Goal: Check status: Check status

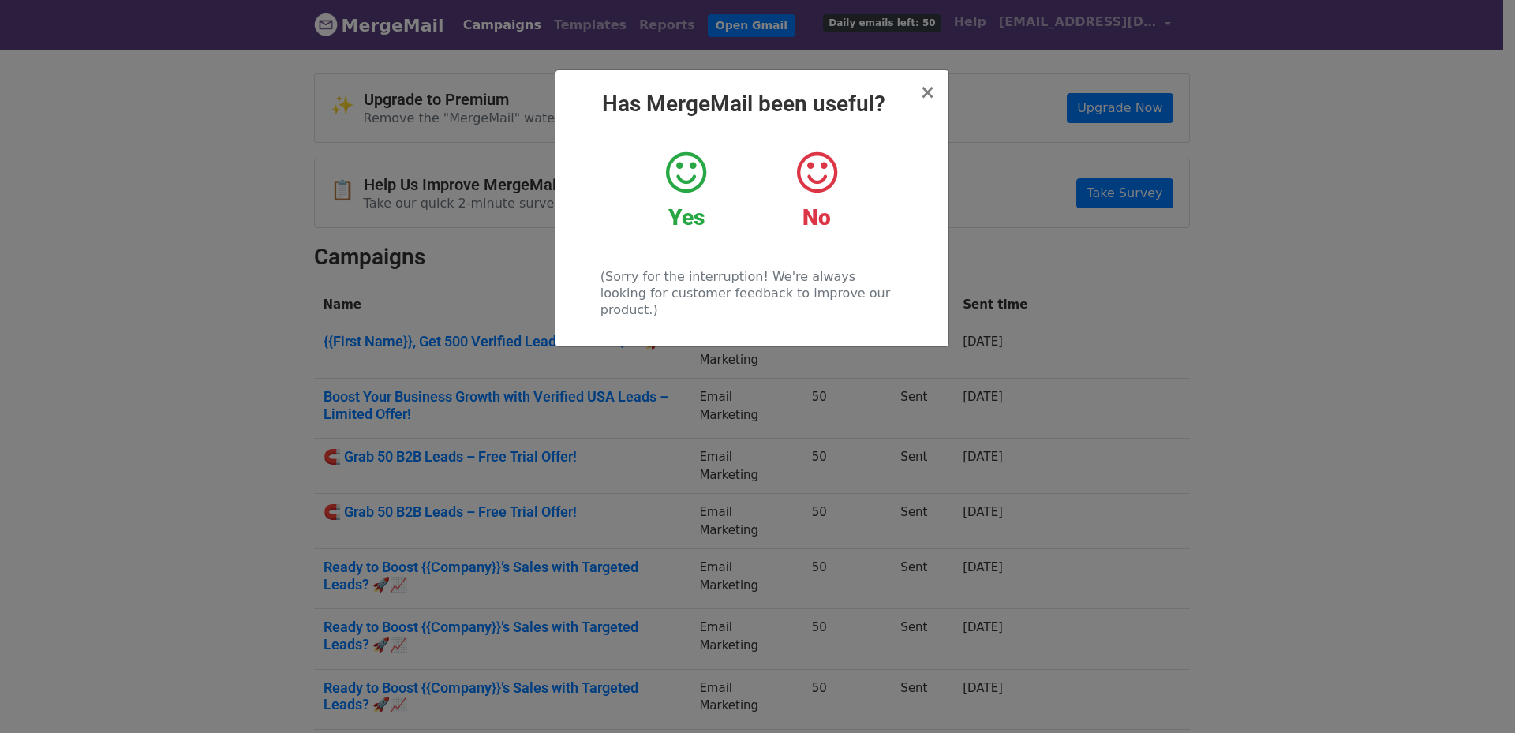
click at [936, 99] on div "× Has MergeMail been useful? Yes No (Sorry for the interruption! We're always l…" at bounding box center [752, 208] width 393 height 276
click at [929, 95] on span "×" at bounding box center [927, 92] width 16 height 22
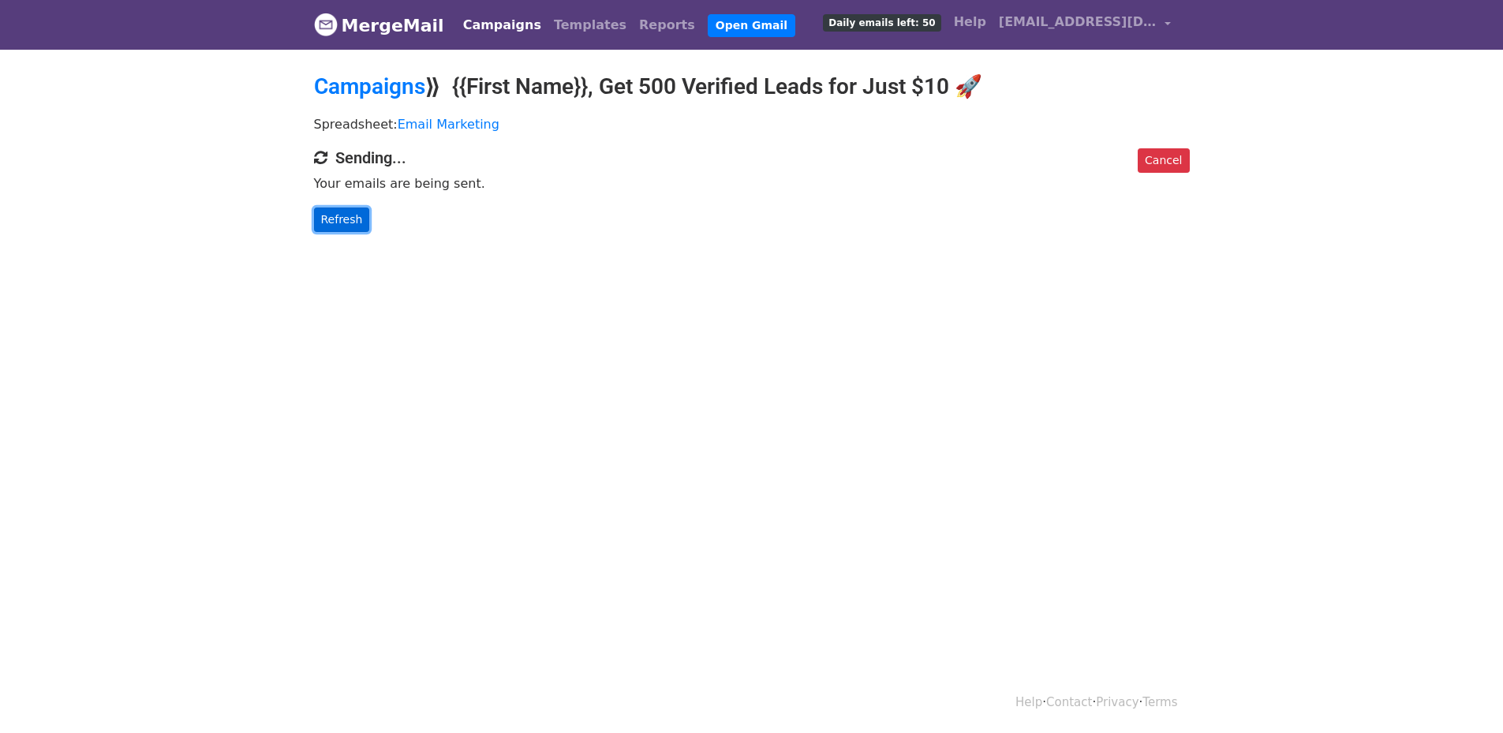
click at [316, 222] on link "Refresh" at bounding box center [342, 220] width 56 height 24
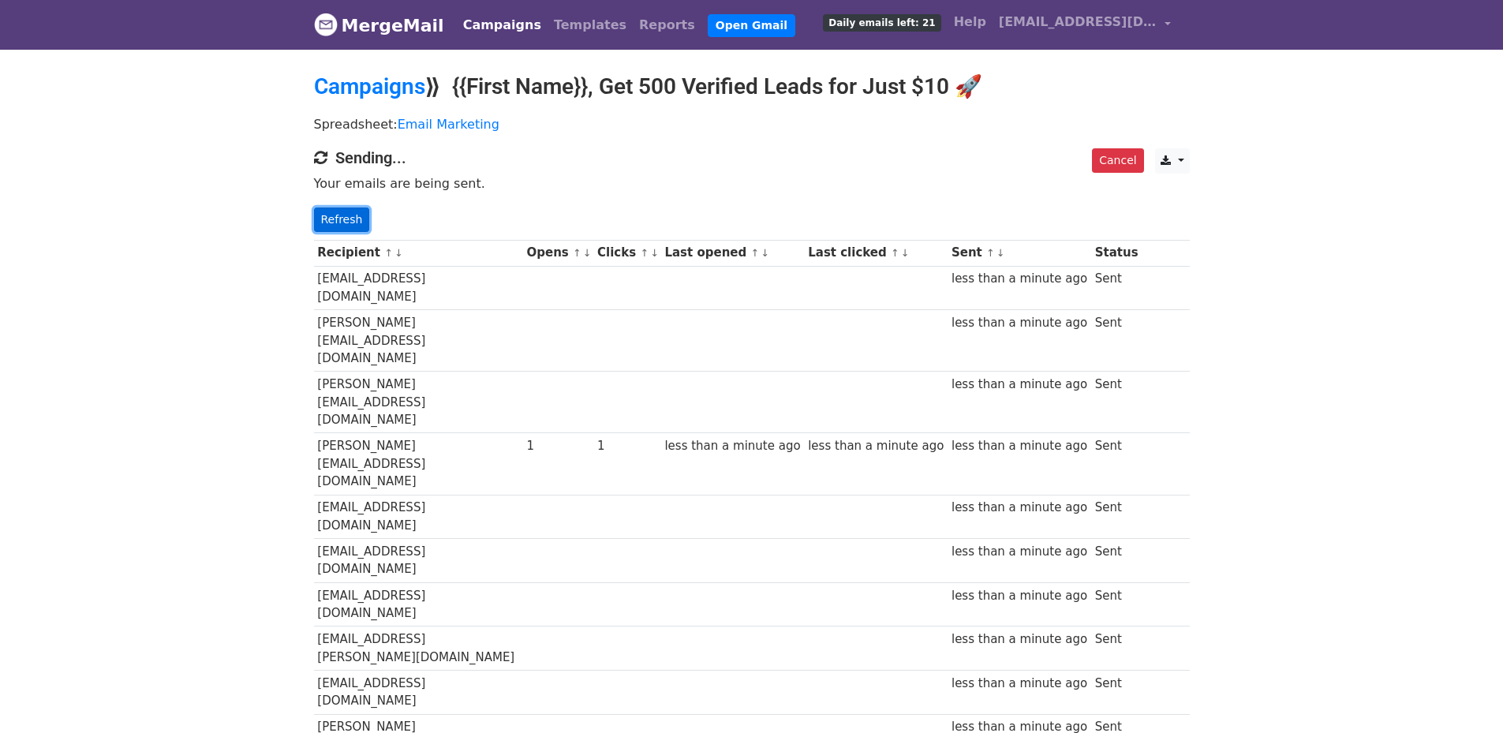
click at [349, 213] on link "Refresh" at bounding box center [342, 220] width 56 height 24
click at [343, 217] on link "Refresh" at bounding box center [342, 220] width 56 height 24
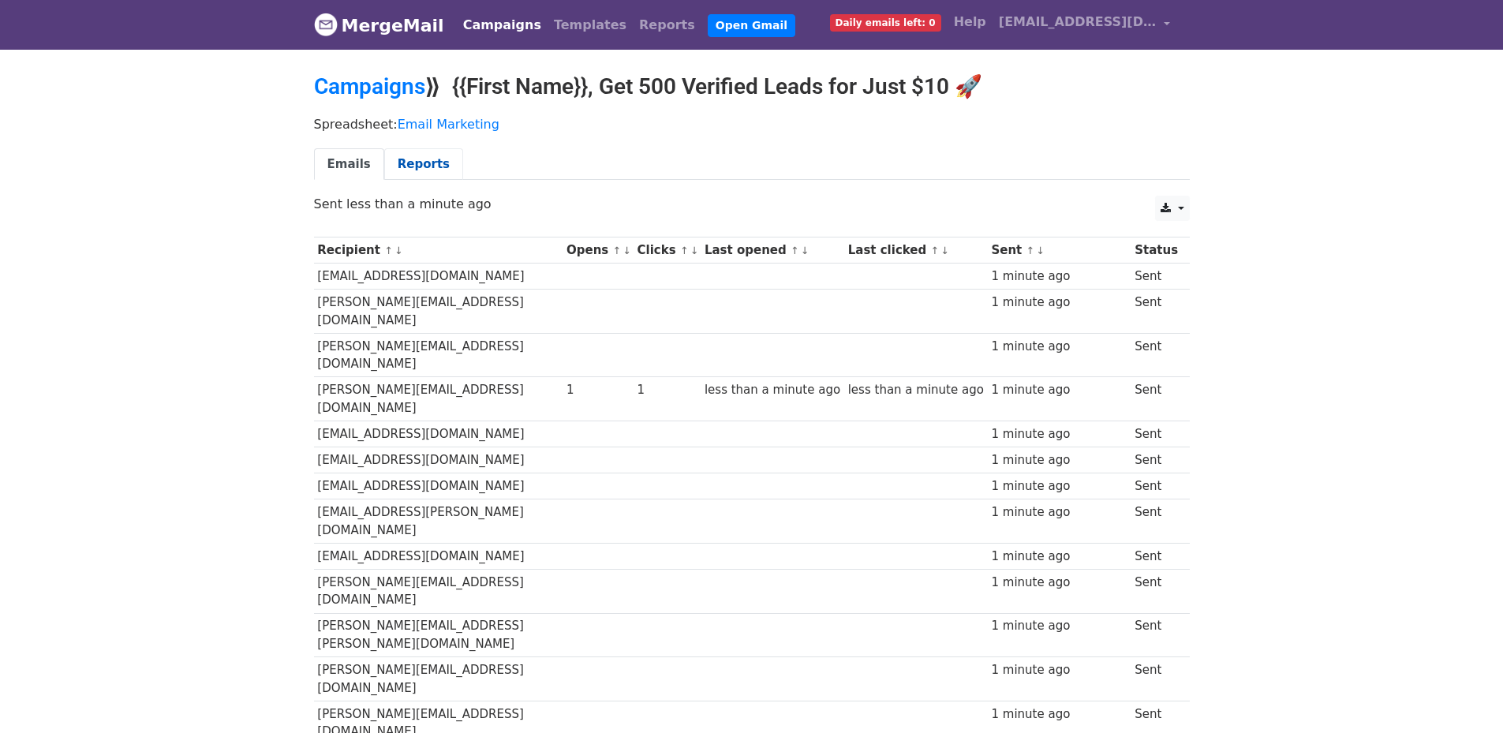
click at [416, 156] on link "Reports" at bounding box center [423, 164] width 79 height 32
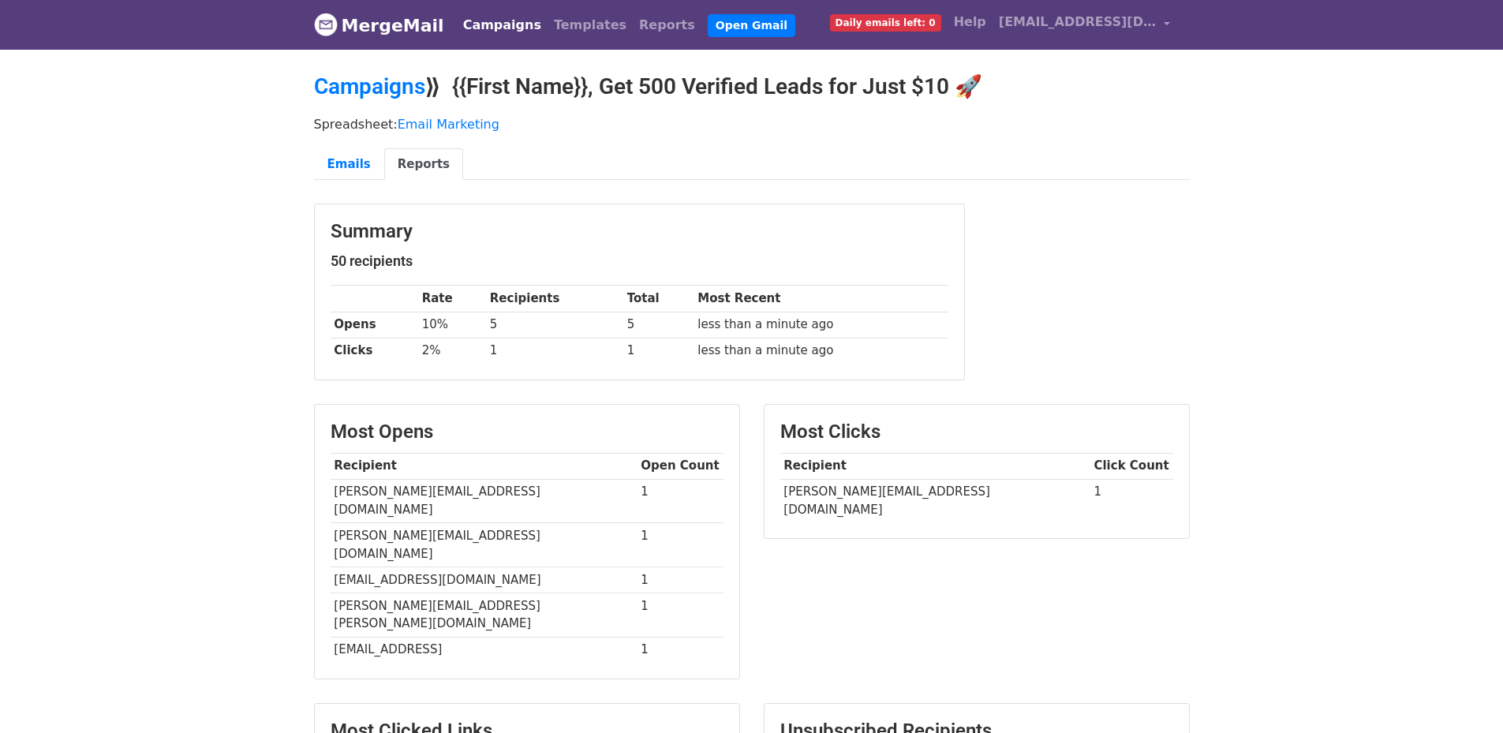
click at [417, 161] on link "Reports" at bounding box center [423, 164] width 79 height 32
click at [427, 167] on link "Reports" at bounding box center [423, 164] width 79 height 32
click at [426, 166] on link "Reports" at bounding box center [423, 164] width 79 height 32
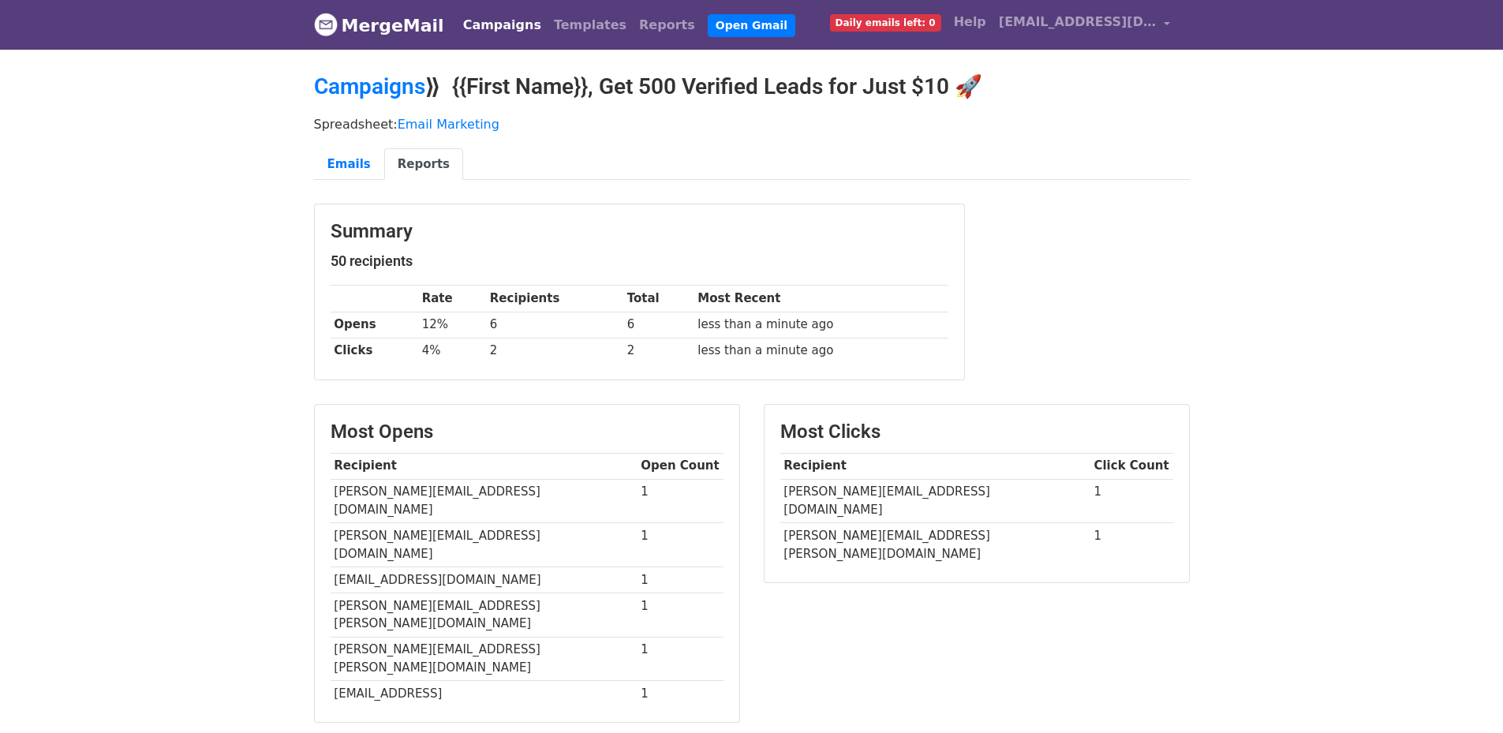
drag, startPoint x: 0, startPoint y: 0, endPoint x: 426, endPoint y: 167, distance: 457.6
click at [426, 167] on link "Reports" at bounding box center [423, 164] width 79 height 32
click at [395, 172] on link "Reports" at bounding box center [423, 164] width 79 height 32
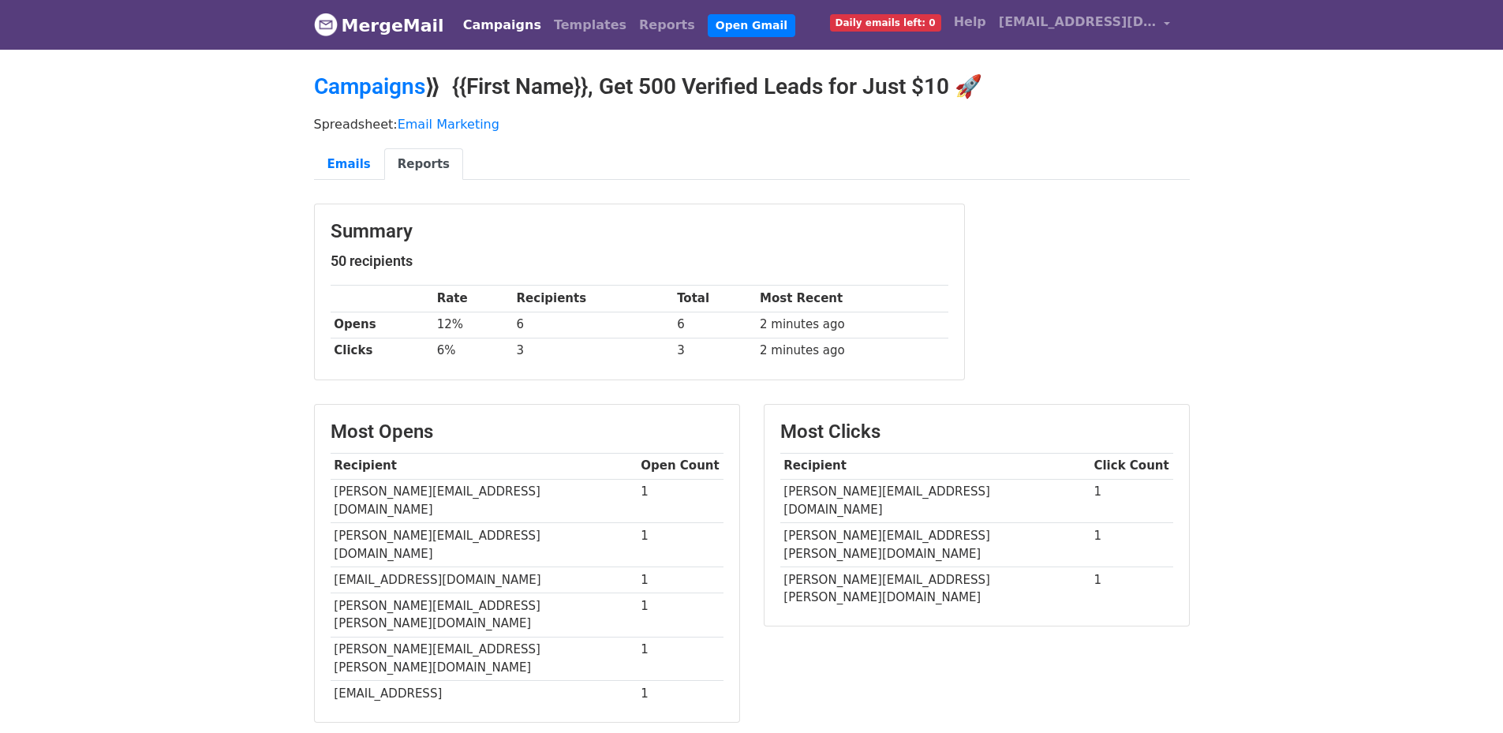
click at [404, 164] on link "Reports" at bounding box center [423, 164] width 79 height 32
click at [414, 153] on link "Reports" at bounding box center [423, 164] width 79 height 32
click at [413, 152] on link "Reports" at bounding box center [423, 164] width 79 height 32
click at [393, 166] on link "Reports" at bounding box center [423, 164] width 79 height 32
click at [392, 159] on link "Reports" at bounding box center [423, 164] width 79 height 32
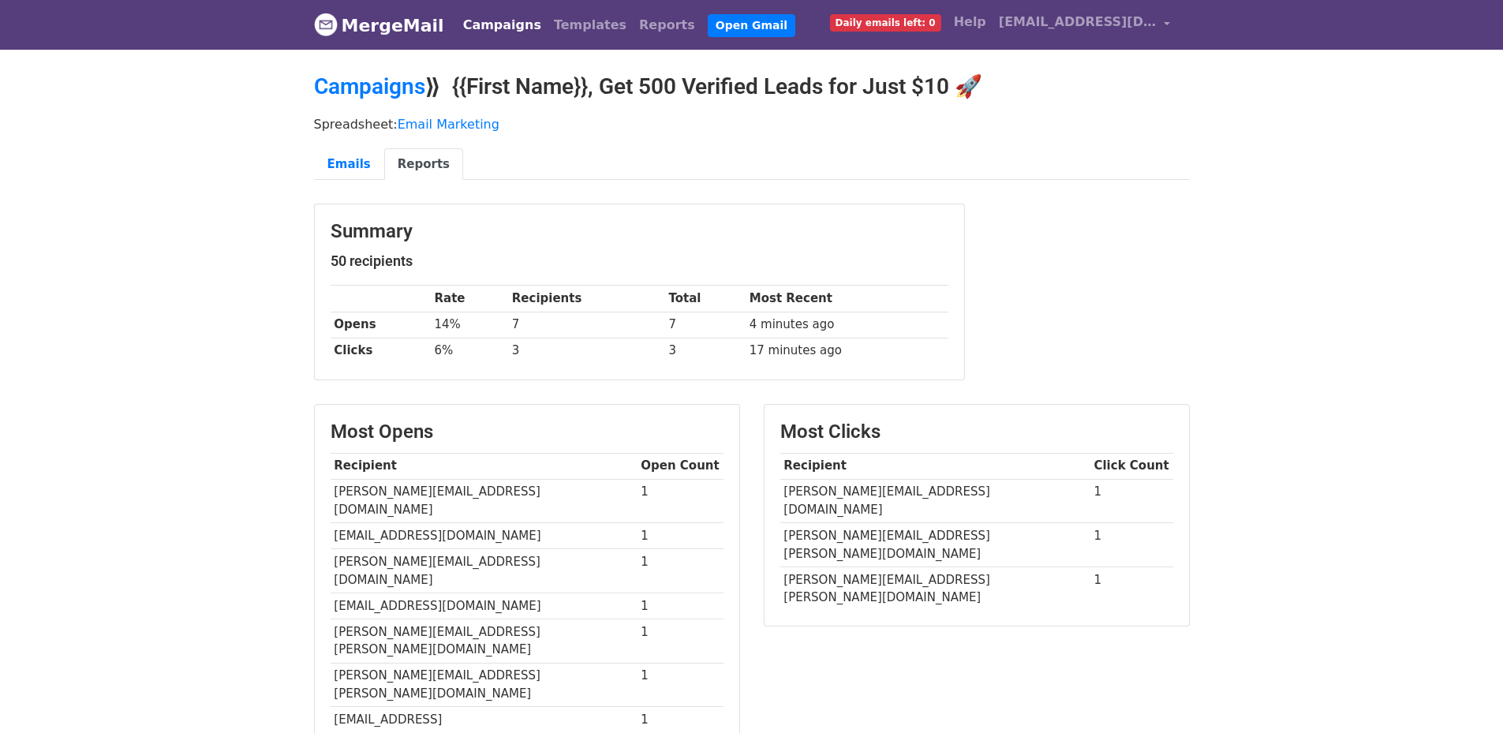
click at [399, 167] on link "Reports" at bounding box center [423, 164] width 79 height 32
click at [421, 163] on link "Reports" at bounding box center [423, 164] width 79 height 32
